Goal: Obtain resource: Download file/media

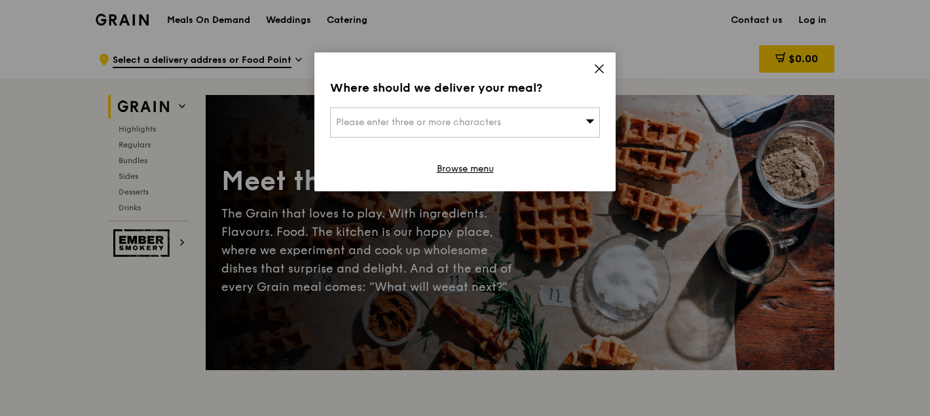
click at [585, 126] on span at bounding box center [589, 121] width 9 height 13
drag, startPoint x: 606, startPoint y: 67, endPoint x: 596, endPoint y: 71, distance: 9.7
click at [604, 68] on div "Where should we deliver your meal? Please enter three or more characters Please…" at bounding box center [464, 121] width 301 height 139
drag, startPoint x: 599, startPoint y: 68, endPoint x: 536, endPoint y: 94, distance: 68.7
click at [595, 69] on icon at bounding box center [599, 69] width 12 height 12
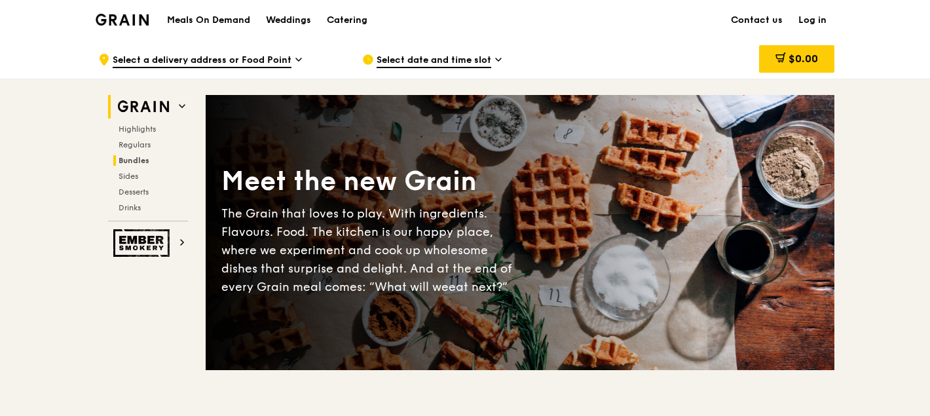
click at [145, 157] on span "Bundles" at bounding box center [134, 160] width 31 height 9
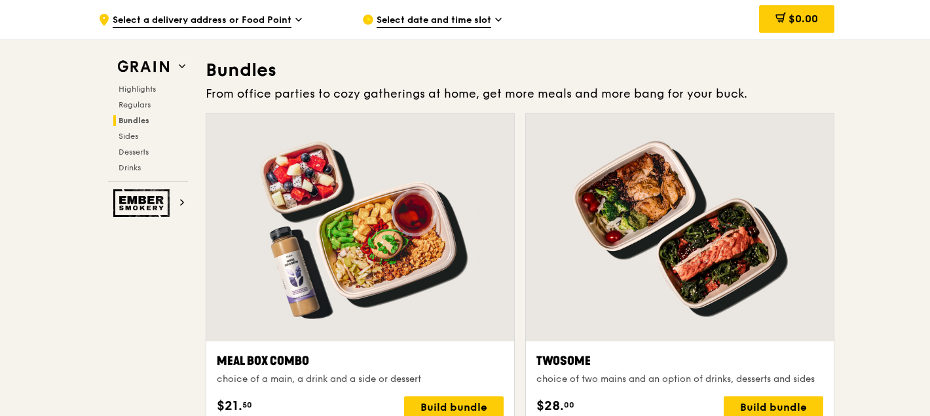
scroll to position [1883, 0]
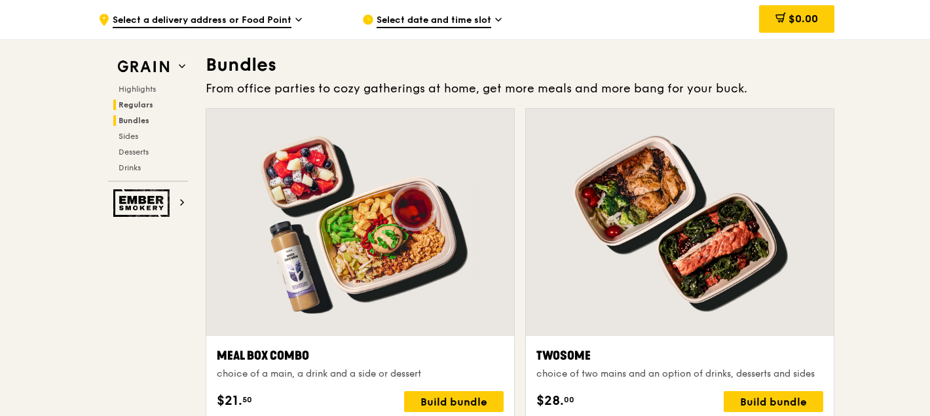
click at [151, 102] on span "Regulars" at bounding box center [136, 104] width 35 height 9
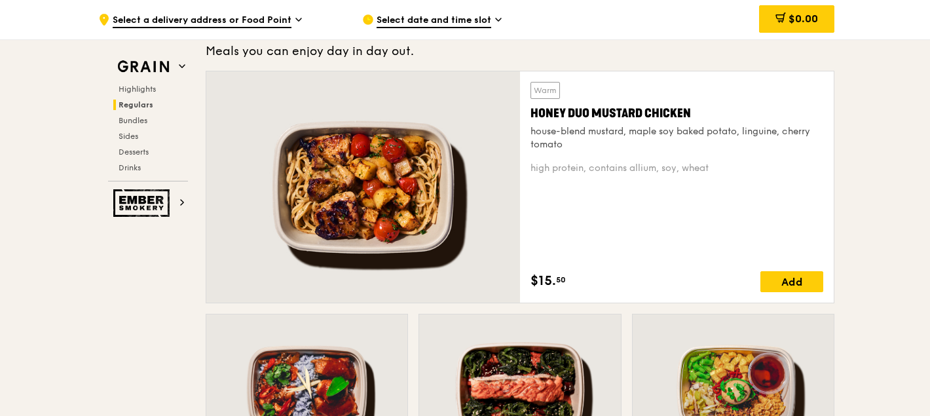
scroll to position [860, 0]
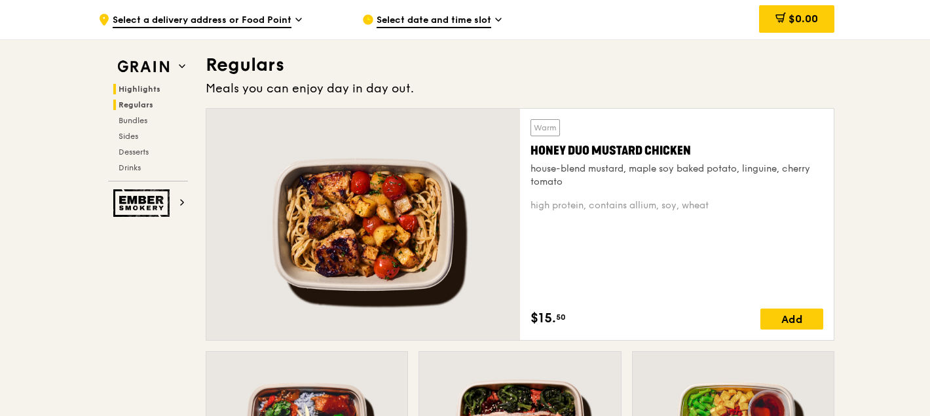
click at [147, 84] on span "Highlights" at bounding box center [140, 88] width 42 height 9
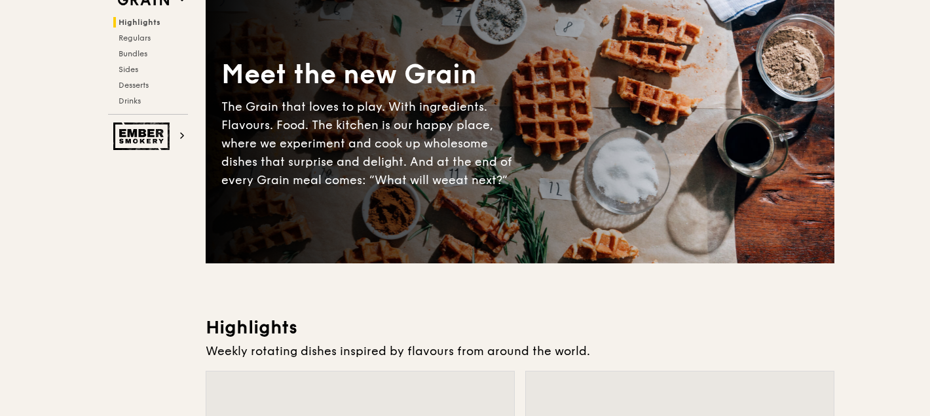
scroll to position [0, 0]
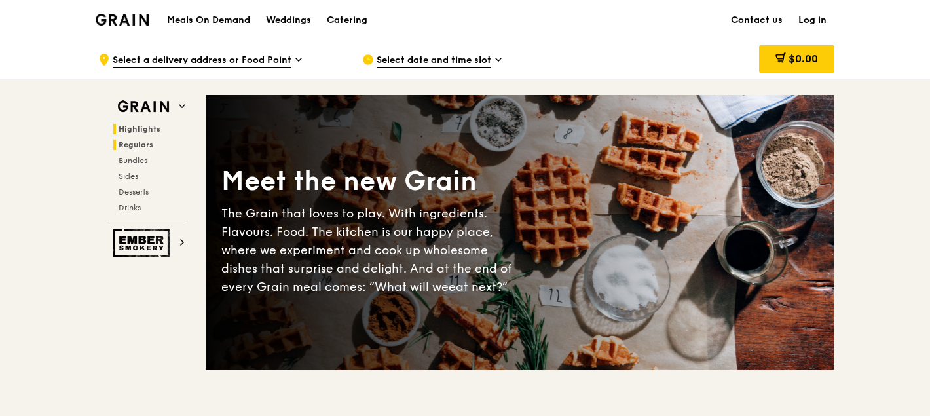
click at [127, 143] on span "Regulars" at bounding box center [136, 144] width 35 height 9
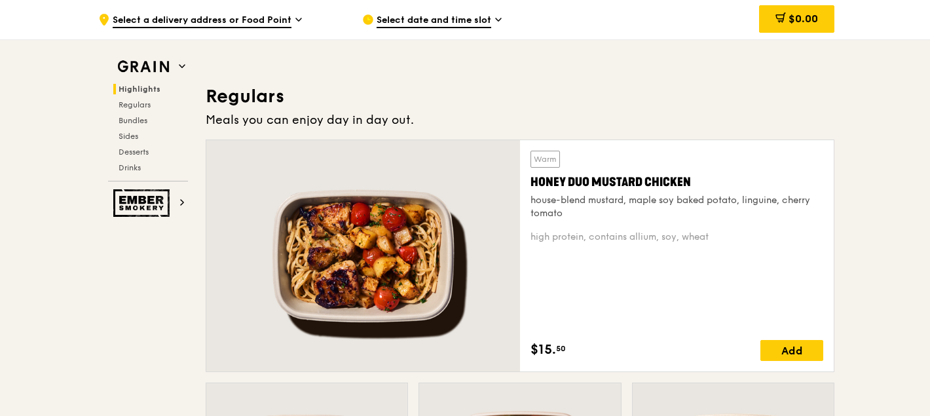
scroll to position [860, 0]
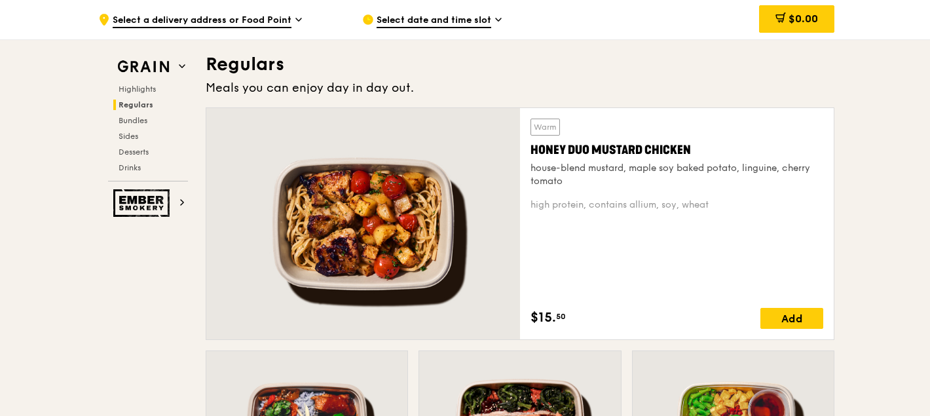
click at [136, 203] on img at bounding box center [143, 202] width 60 height 27
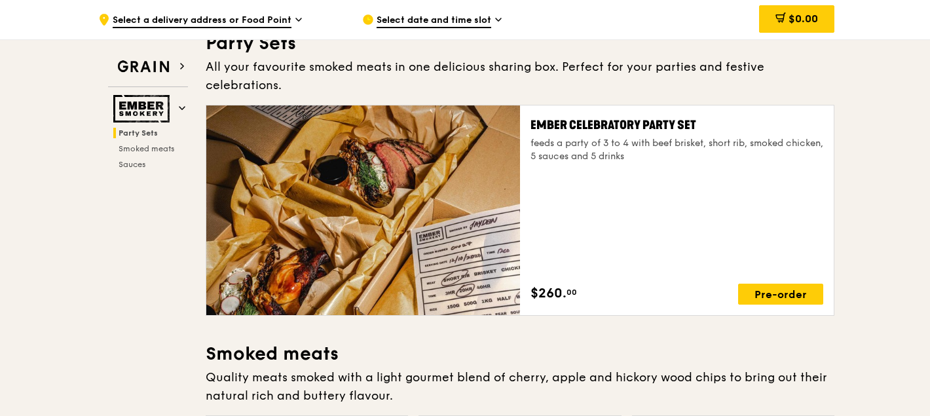
scroll to position [41, 0]
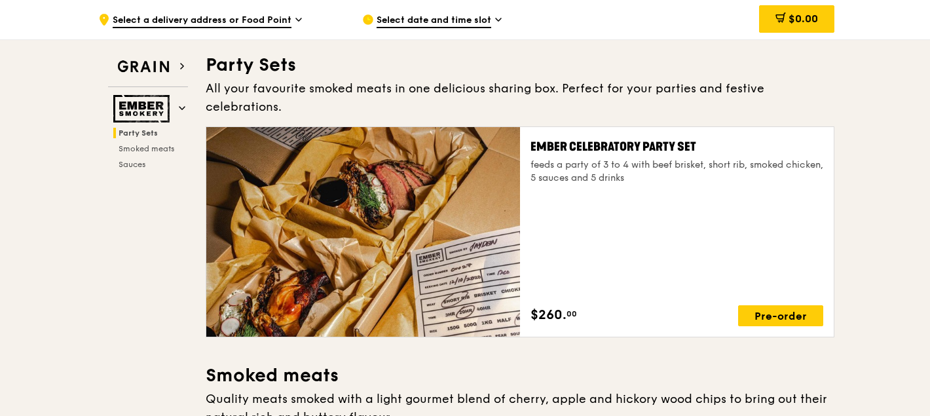
click at [266, 17] on span "Select a delivery address or Food Point" at bounding box center [202, 21] width 179 height 14
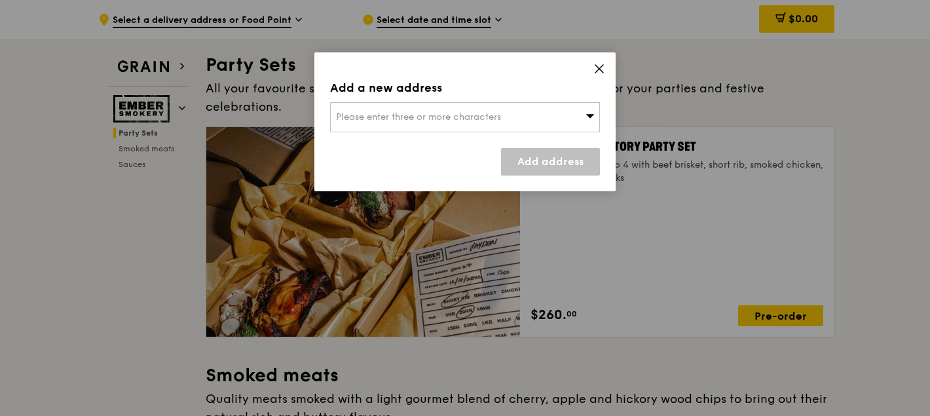
click at [600, 69] on icon at bounding box center [599, 69] width 8 height 8
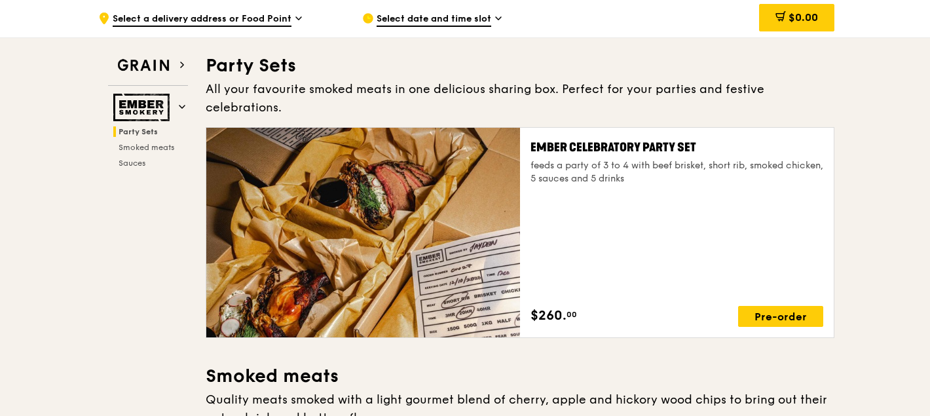
scroll to position [0, 0]
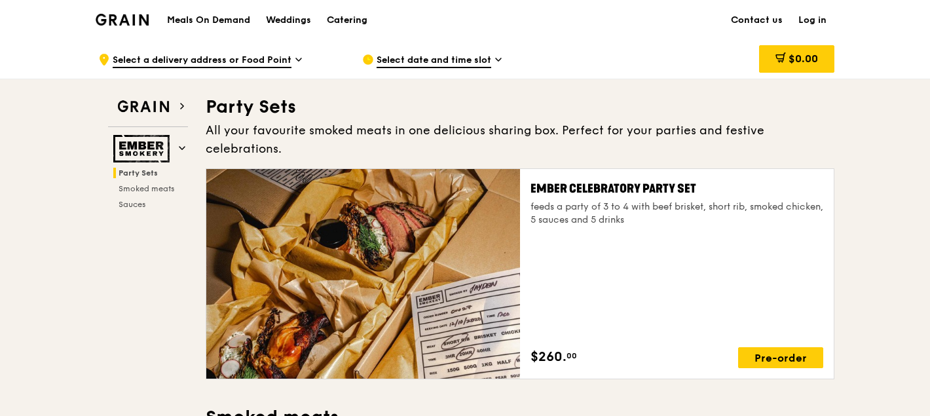
click at [333, 14] on div "Catering" at bounding box center [347, 20] width 41 height 39
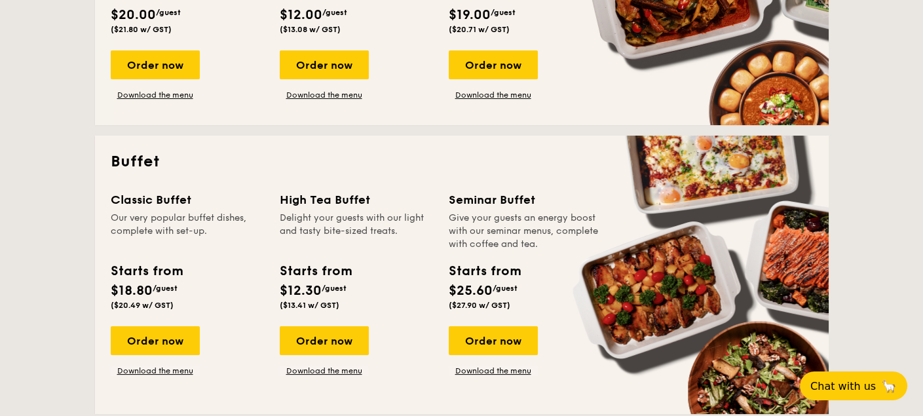
scroll to position [327, 0]
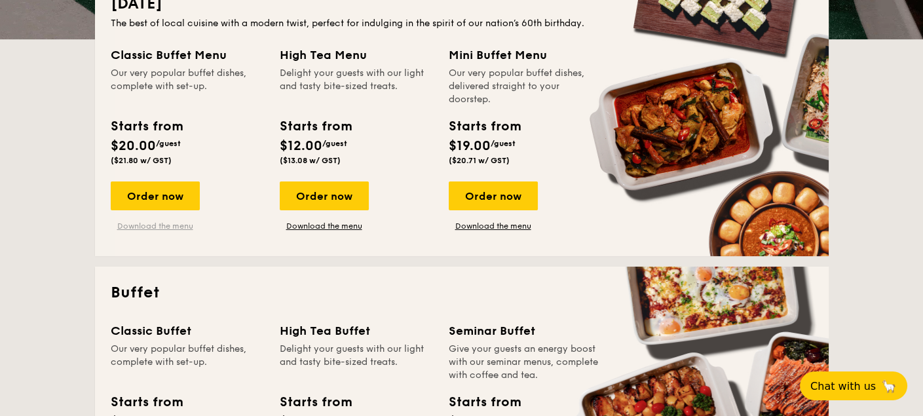
click at [152, 223] on link "Download the menu" at bounding box center [155, 226] width 89 height 10
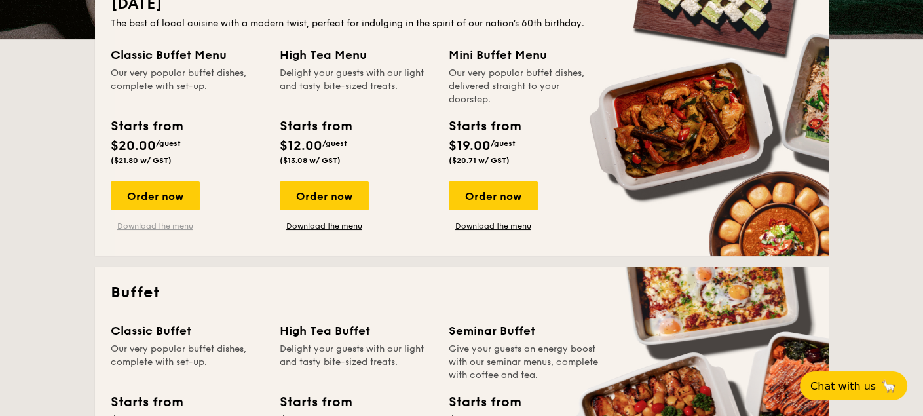
click at [166, 228] on link "Download the menu" at bounding box center [155, 226] width 89 height 10
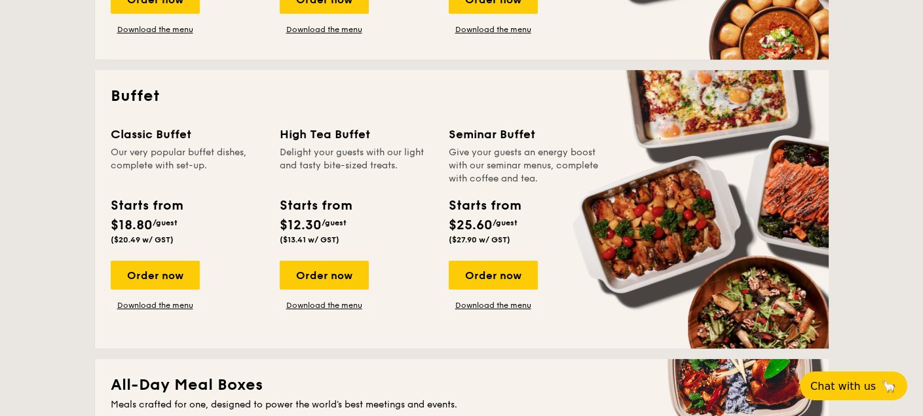
scroll to position [589, 0]
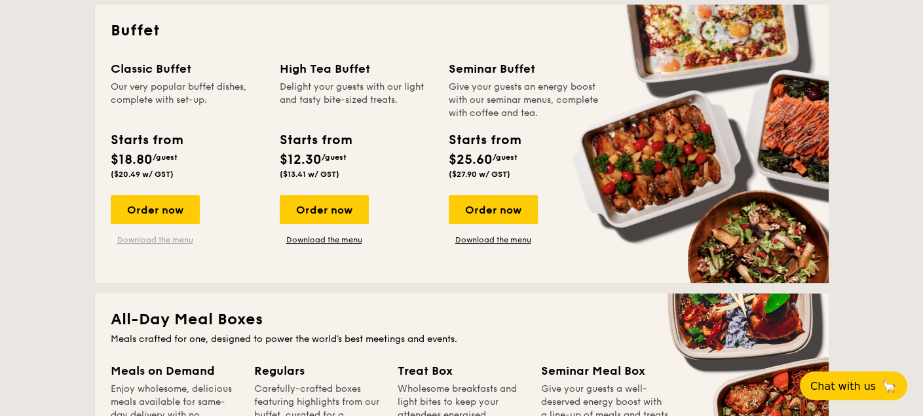
click at [168, 234] on link "Download the menu" at bounding box center [155, 239] width 89 height 10
